Goal: Task Accomplishment & Management: Manage account settings

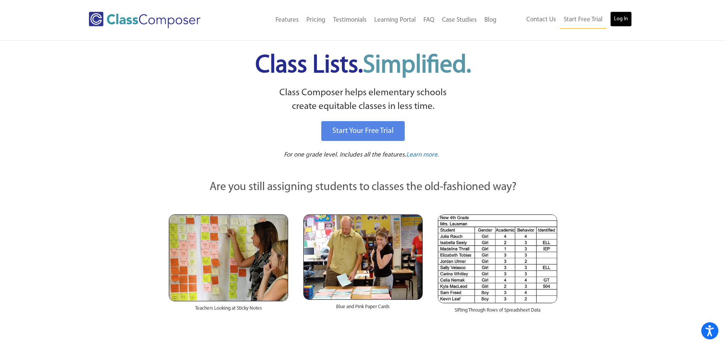
click at [627, 18] on link "Log In" at bounding box center [621, 18] width 22 height 15
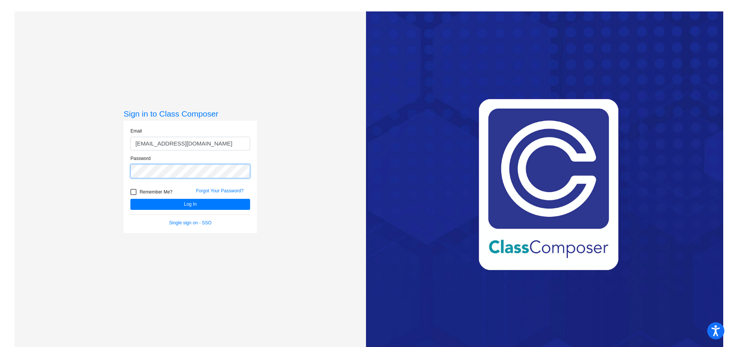
click at [130, 199] on button "Log In" at bounding box center [190, 204] width 120 height 11
click at [164, 144] on input "[EMAIL_ADDRESS][DOMAIN_NAME]" at bounding box center [190, 144] width 120 height 14
type input "[EMAIL_ADDRESS][DOMAIN_NAME]"
click at [130, 199] on button "Log In" at bounding box center [190, 204] width 120 height 11
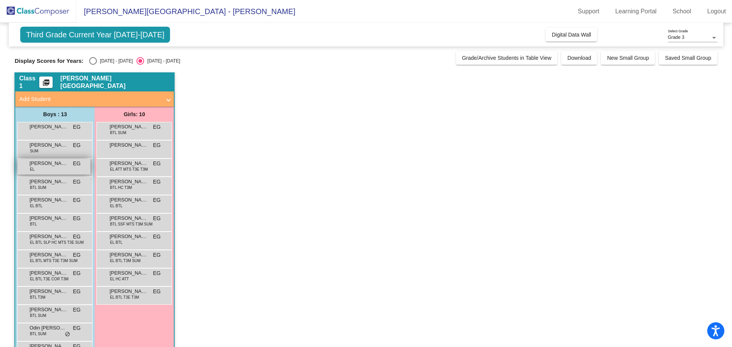
scroll to position [25, 0]
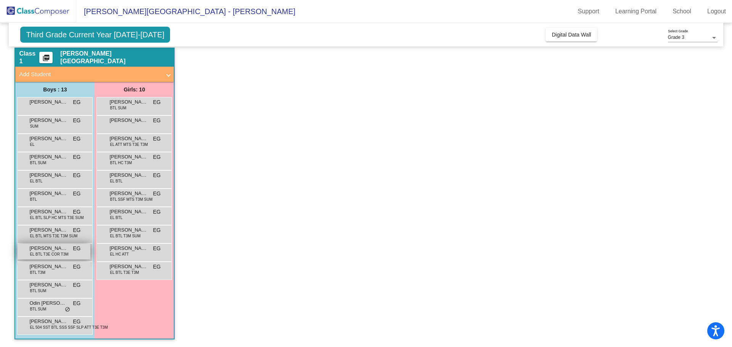
click at [67, 248] on span "[PERSON_NAME]" at bounding box center [48, 249] width 38 height 8
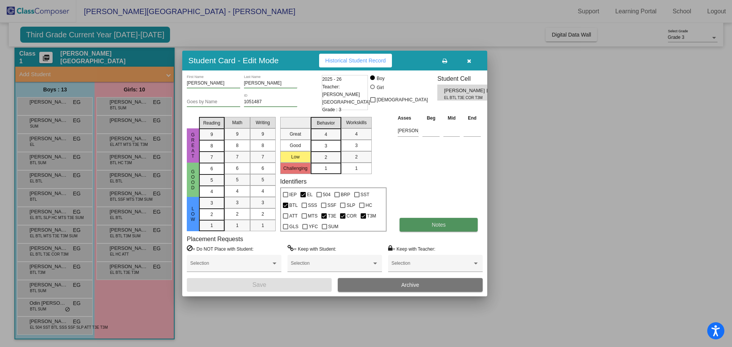
click at [434, 229] on button "Notes" at bounding box center [438, 225] width 78 height 14
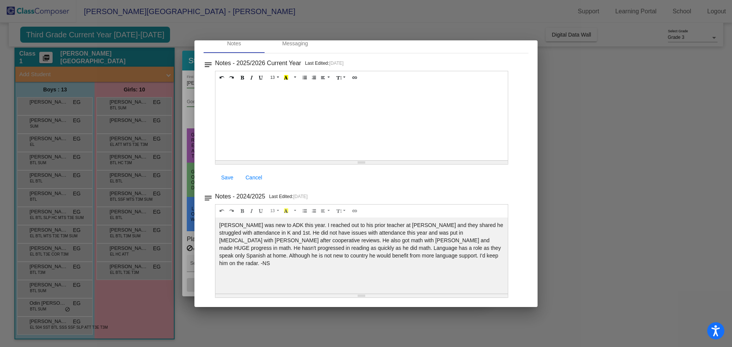
scroll to position [0, 0]
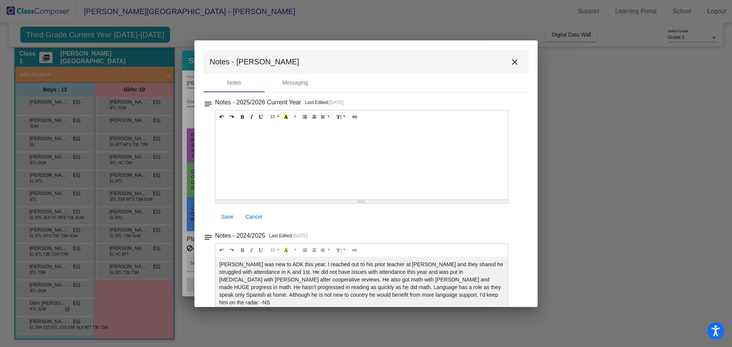
click at [513, 66] on mat-icon "close" at bounding box center [514, 62] width 9 height 9
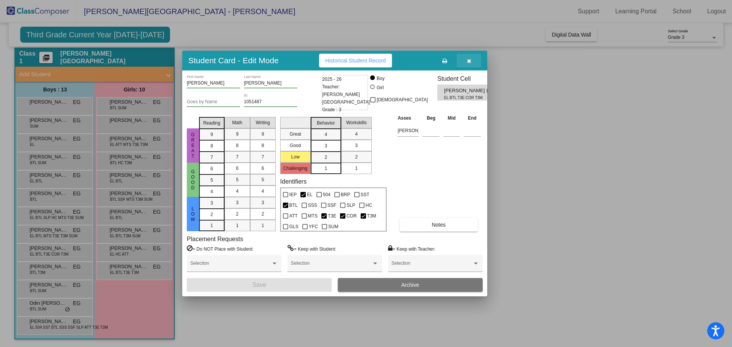
click at [464, 61] on button "button" at bounding box center [469, 61] width 24 height 14
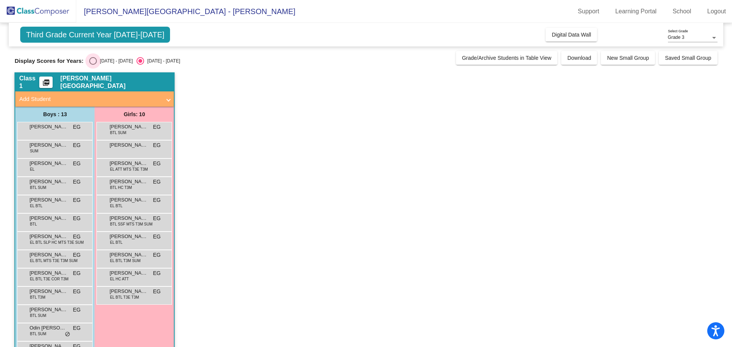
click at [93, 61] on div "Select an option" at bounding box center [93, 61] width 8 height 8
click at [93, 65] on input "[DATE] - [DATE]" at bounding box center [93, 65] width 0 height 0
radio input "true"
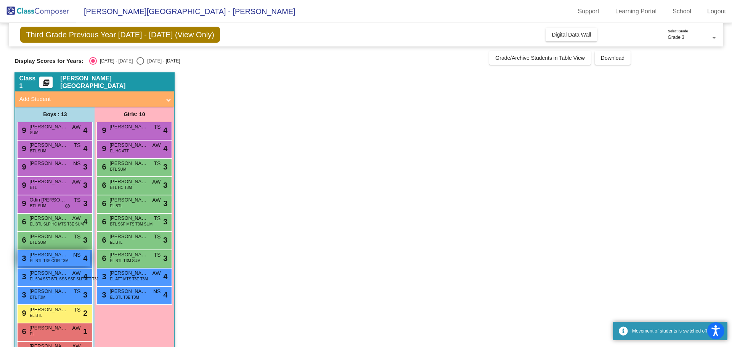
click at [67, 262] on span "EL BTL T3E COR T3M" at bounding box center [49, 261] width 38 height 6
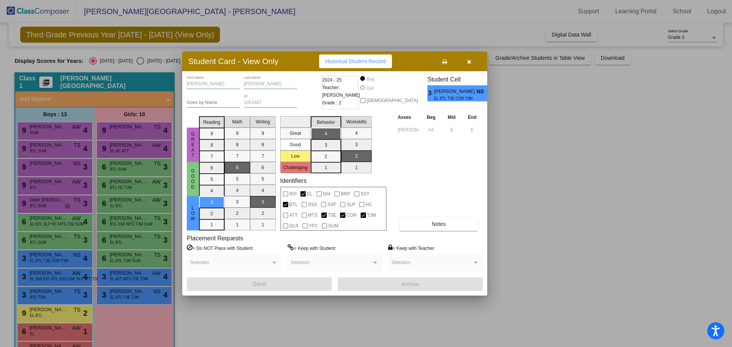
click at [472, 63] on button "button" at bounding box center [469, 62] width 24 height 14
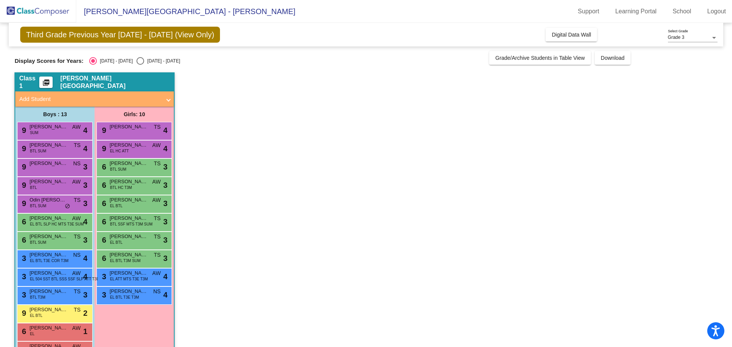
scroll to position [25, 0]
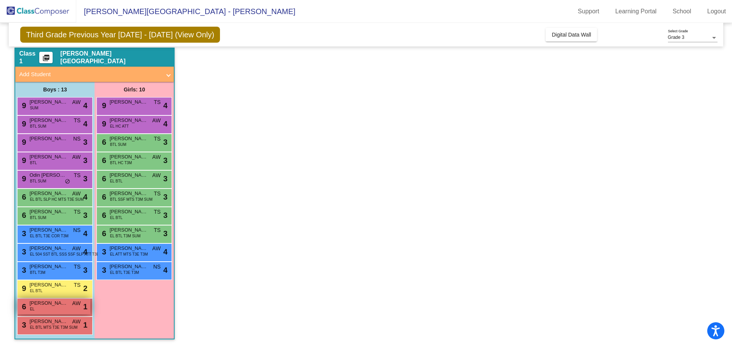
click at [61, 306] on span "[PERSON_NAME]" at bounding box center [48, 304] width 38 height 8
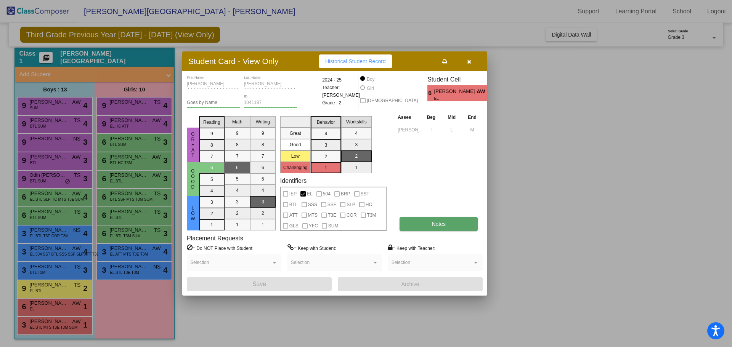
click at [432, 223] on span "Notes" at bounding box center [438, 224] width 14 height 6
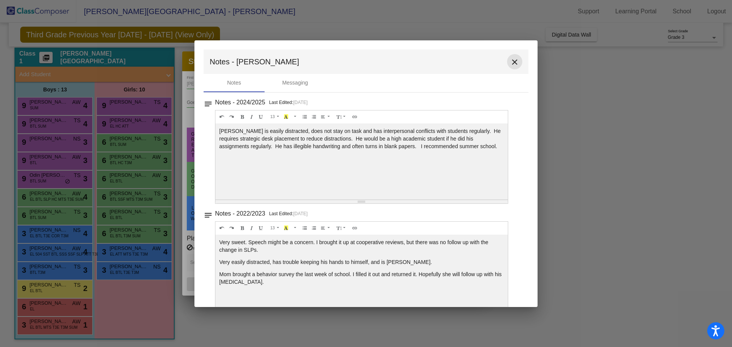
click at [514, 61] on mat-icon "close" at bounding box center [514, 62] width 9 height 9
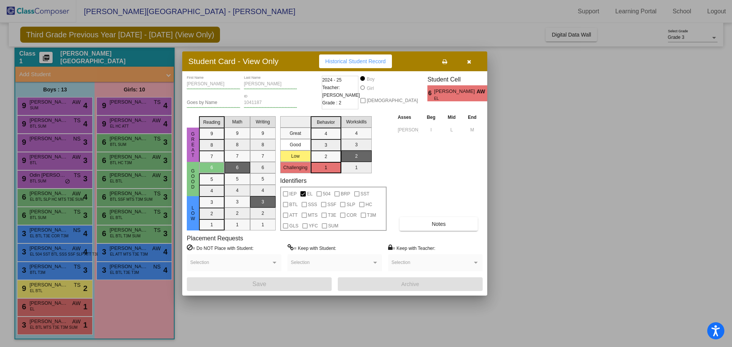
click at [468, 61] on icon "button" at bounding box center [469, 61] width 4 height 5
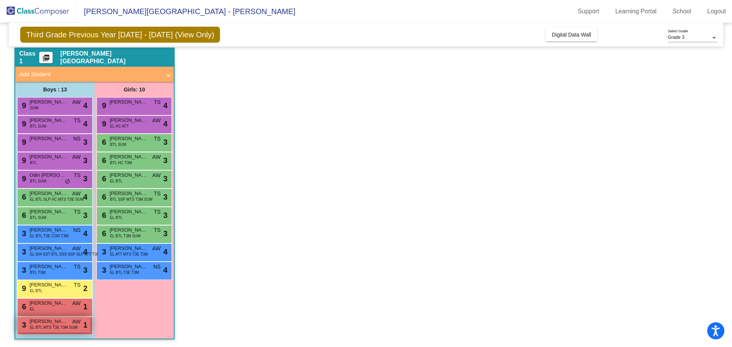
click at [58, 329] on span "EL BTL MTS T3E T3M SUM" at bounding box center [54, 328] width 48 height 6
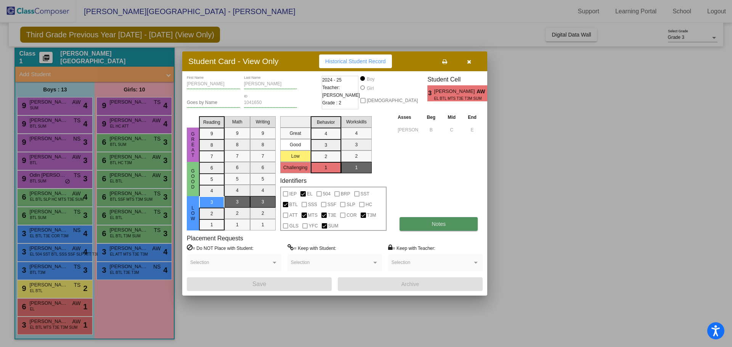
click at [429, 224] on button "Notes" at bounding box center [438, 224] width 78 height 14
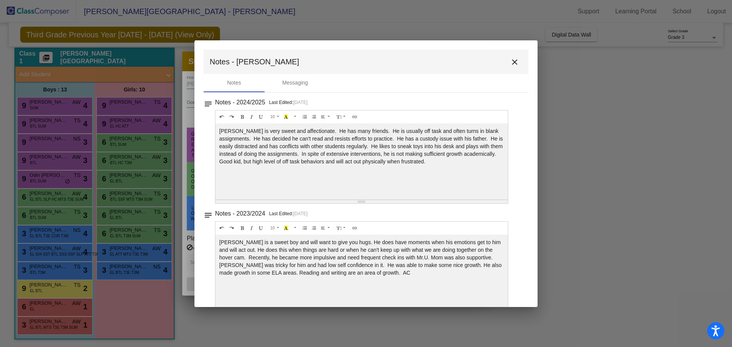
click at [507, 61] on button "close" at bounding box center [514, 61] width 15 height 15
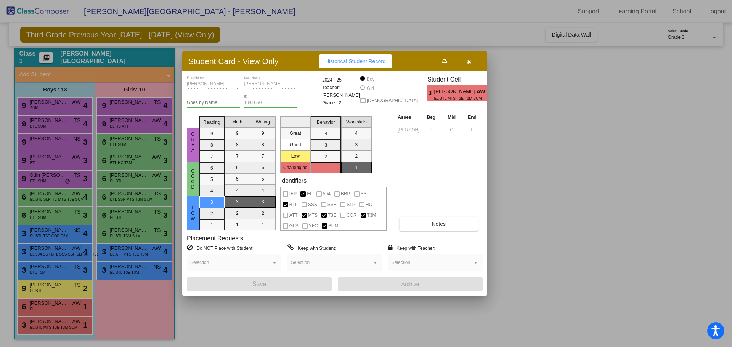
click at [467, 60] on icon "button" at bounding box center [469, 61] width 4 height 5
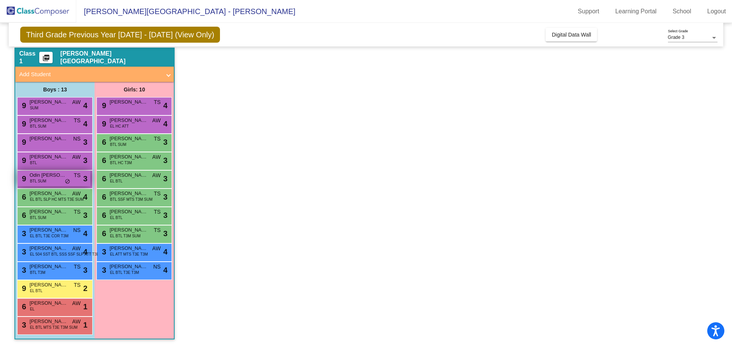
click at [56, 173] on span "Odin [PERSON_NAME]" at bounding box center [48, 176] width 38 height 8
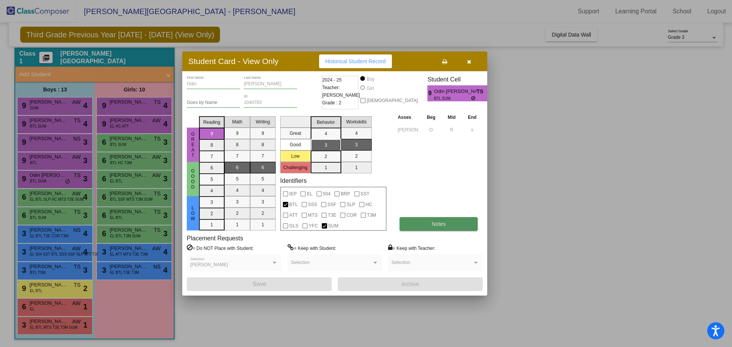
click at [419, 218] on button "Notes" at bounding box center [438, 224] width 78 height 14
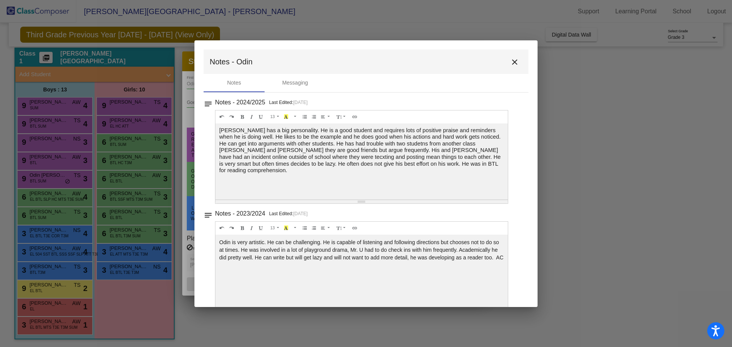
click at [510, 62] on mat-icon "close" at bounding box center [514, 62] width 9 height 9
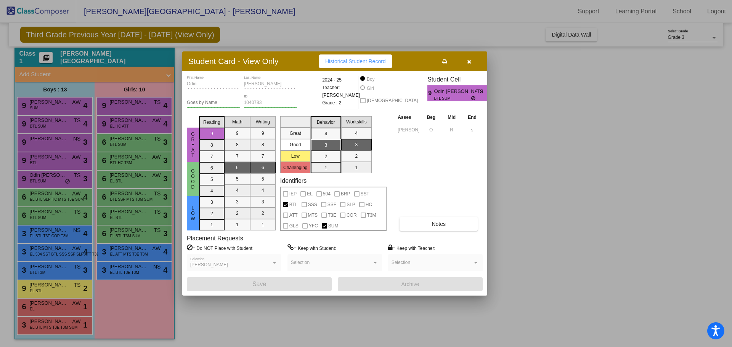
click at [475, 65] on button "button" at bounding box center [469, 62] width 24 height 14
